Goal: Task Accomplishment & Management: Complete application form

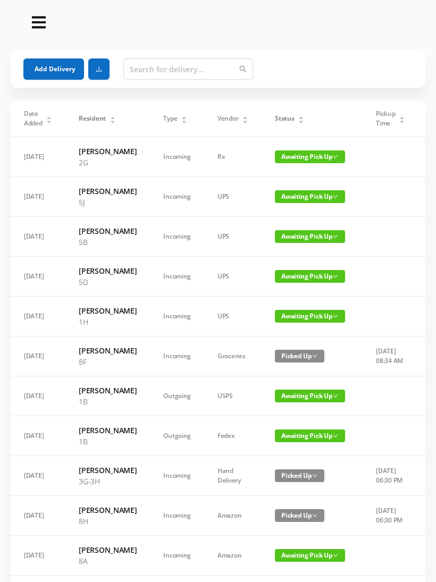
click at [54, 65] on button "Add Delivery" at bounding box center [53, 68] width 61 height 21
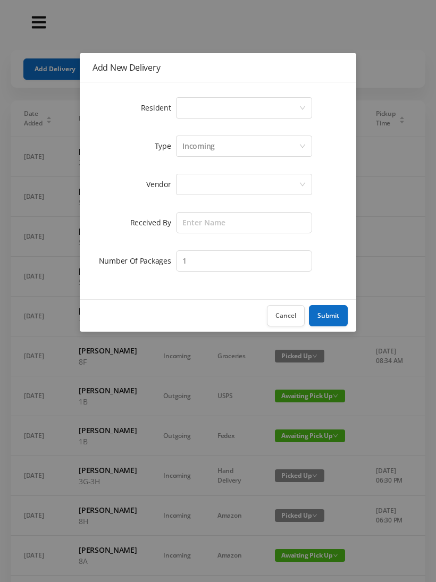
click at [297, 104] on div "Select a person" at bounding box center [240, 108] width 116 height 20
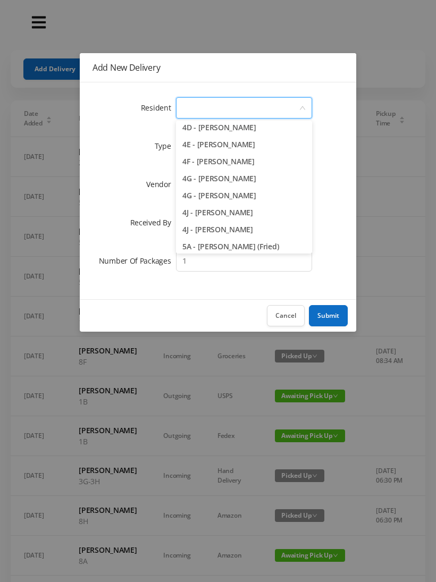
scroll to position [731, 0]
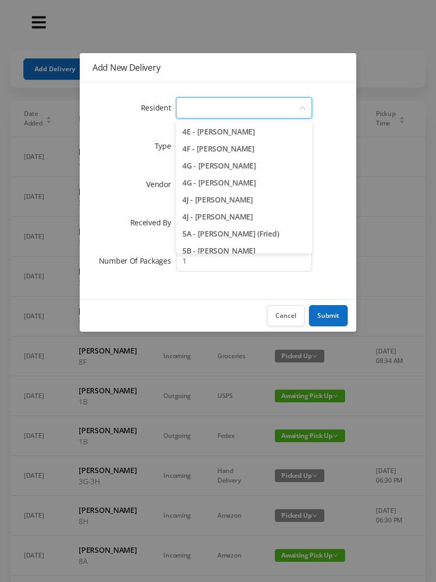
click at [240, 151] on li "4F - [PERSON_NAME]" at bounding box center [244, 148] width 136 height 17
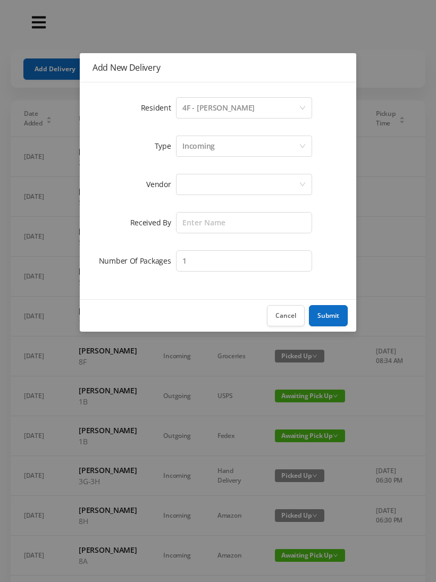
click at [263, 184] on div at bounding box center [240, 184] width 116 height 20
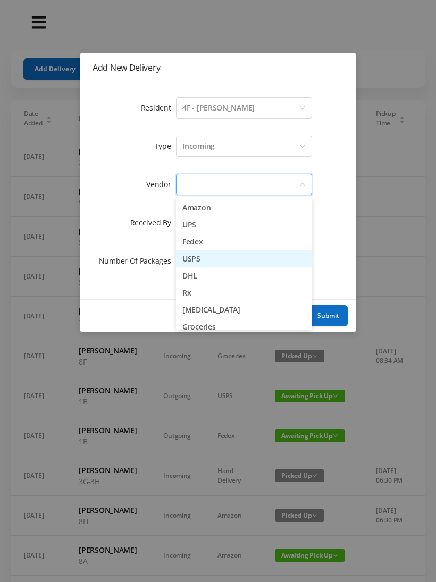
click at [206, 262] on li "USPS" at bounding box center [244, 258] width 136 height 17
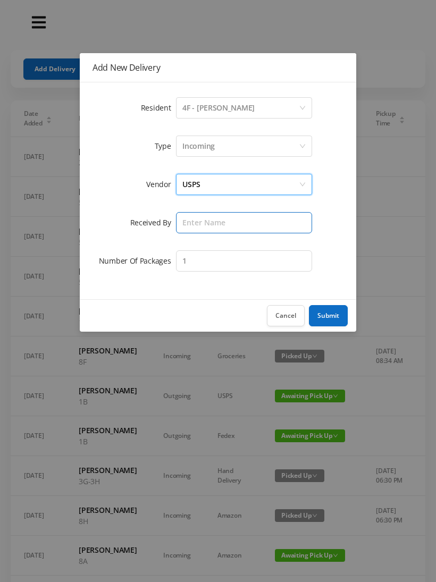
click at [243, 224] on input "text" at bounding box center [244, 222] width 136 height 21
type input "[PERSON_NAME]"
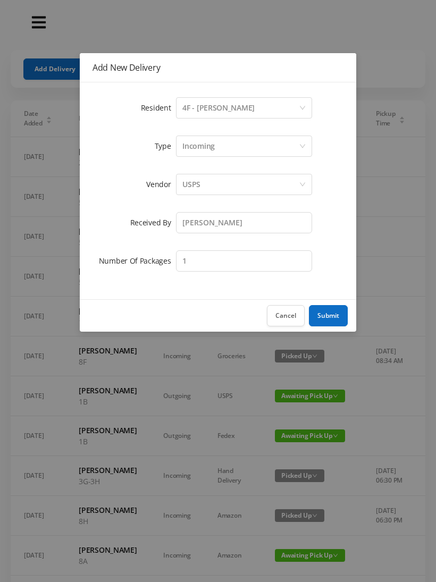
click at [327, 313] on button "Submit" at bounding box center [328, 315] width 39 height 21
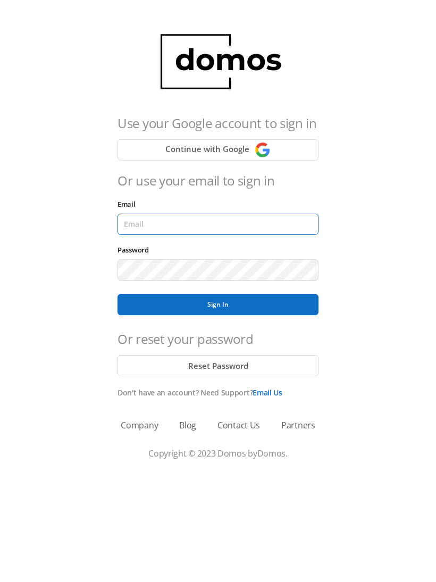
type input "[EMAIL_ADDRESS][DOMAIN_NAME]"
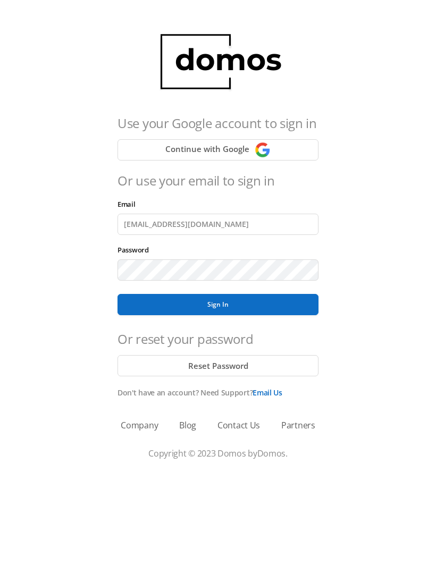
click at [218, 305] on button "Sign In" at bounding box center [217, 304] width 201 height 21
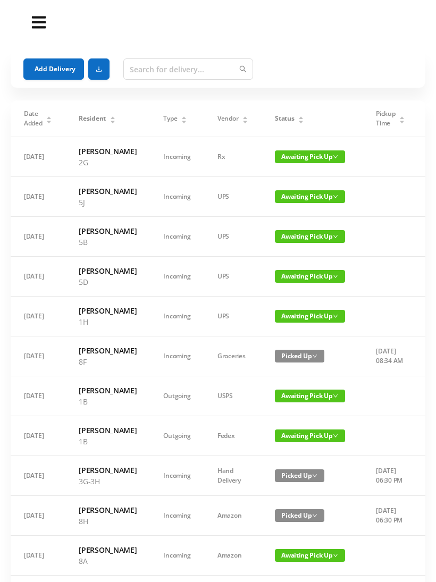
click at [45, 64] on button "Add Delivery" at bounding box center [53, 68] width 61 height 21
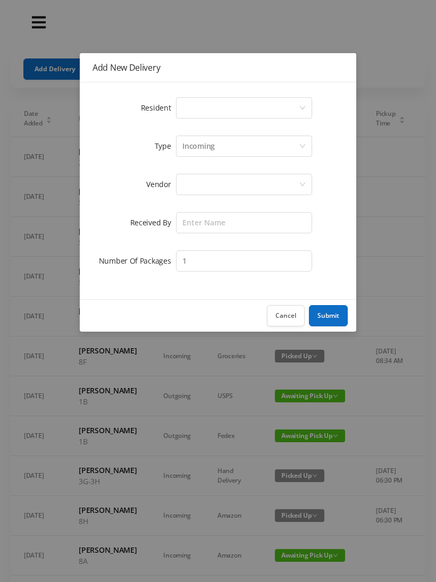
click at [292, 108] on div "Select a person" at bounding box center [240, 108] width 116 height 20
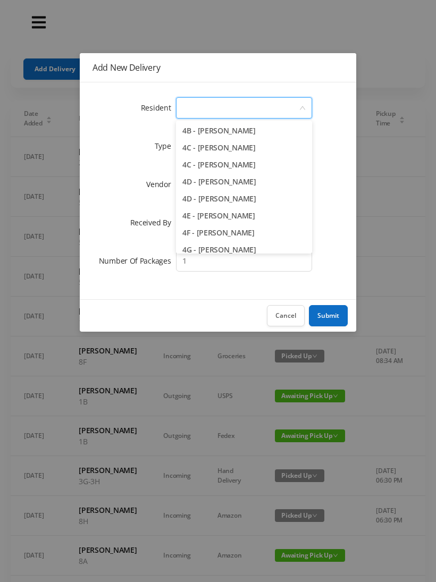
scroll to position [648, 0]
click at [246, 232] on li "4F - [PERSON_NAME]" at bounding box center [244, 232] width 136 height 17
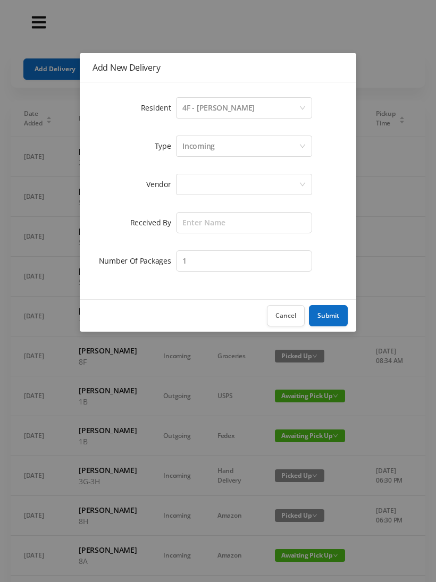
click at [261, 186] on div at bounding box center [240, 184] width 116 height 20
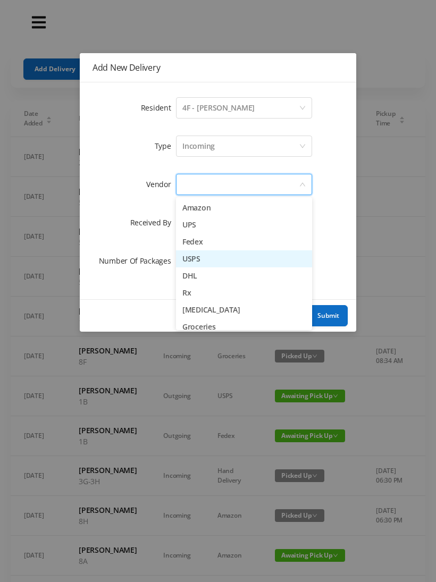
click at [215, 262] on li "USPS" at bounding box center [244, 258] width 136 height 17
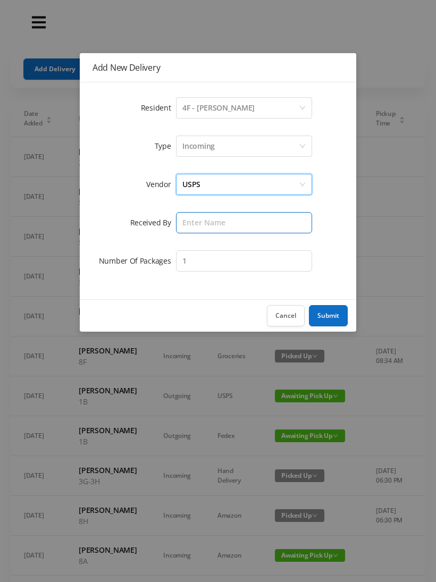
click at [252, 228] on input "text" at bounding box center [244, 222] width 136 height 21
type input "[PERSON_NAME]"
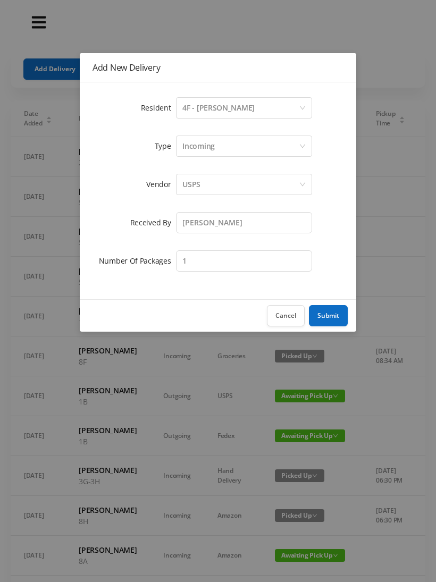
click at [332, 318] on button "Submit" at bounding box center [328, 315] width 39 height 21
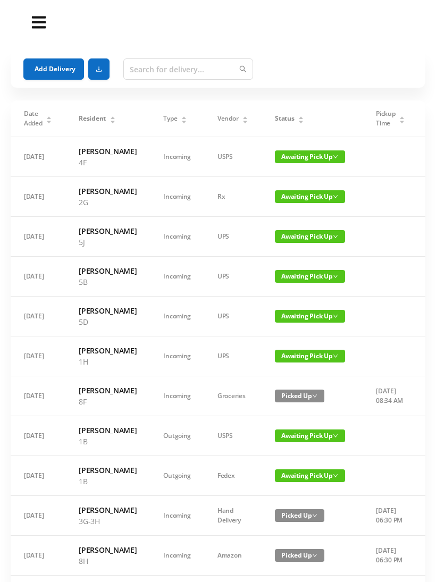
click at [49, 72] on button "Add Delivery" at bounding box center [53, 68] width 61 height 21
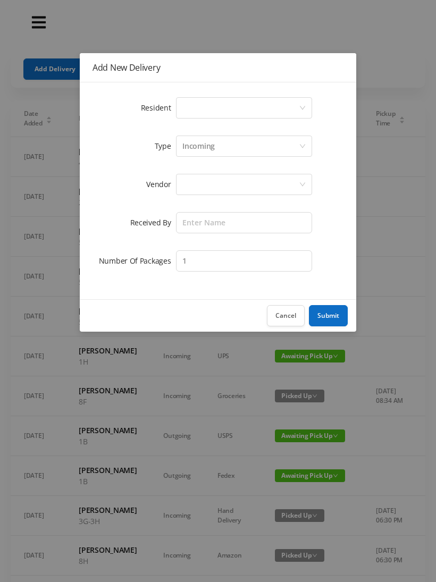
click at [304, 105] on icon "icon: down" at bounding box center [302, 108] width 6 height 6
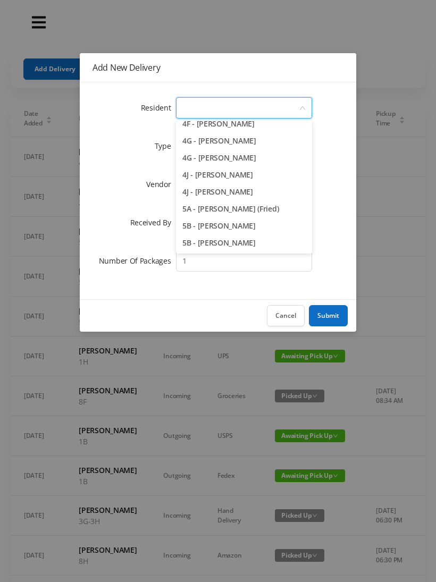
scroll to position [756, 0]
click at [231, 191] on li "4J - [PERSON_NAME]" at bounding box center [244, 191] width 136 height 17
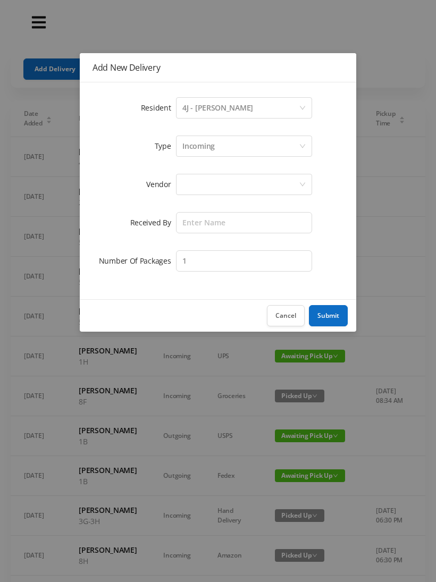
click at [259, 180] on div at bounding box center [240, 184] width 116 height 20
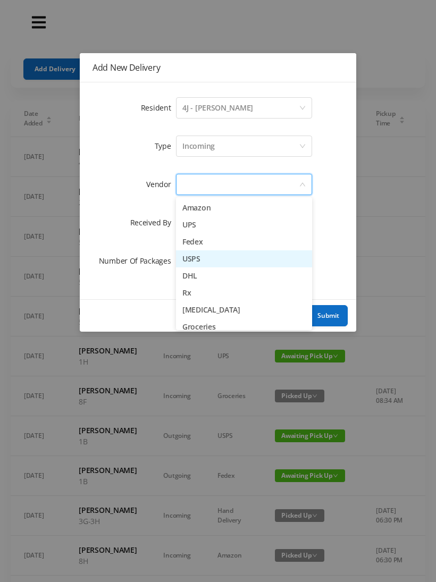
click at [205, 259] on li "USPS" at bounding box center [244, 258] width 136 height 17
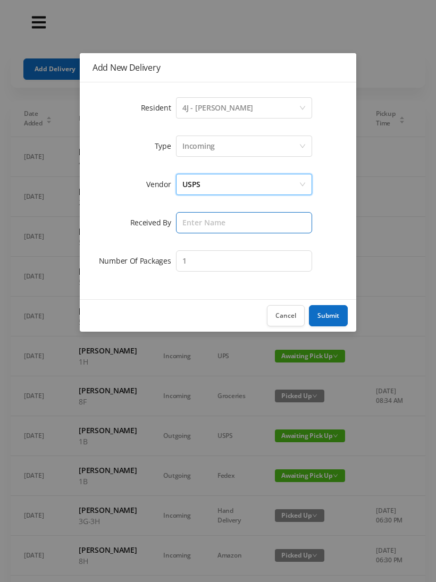
click at [255, 222] on input "text" at bounding box center [244, 222] width 136 height 21
type input "[PERSON_NAME]"
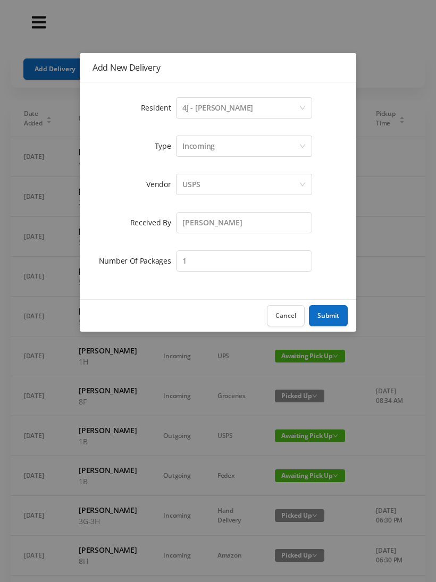
click at [325, 314] on button "Submit" at bounding box center [328, 315] width 39 height 21
